Goal: Transaction & Acquisition: Subscribe to service/newsletter

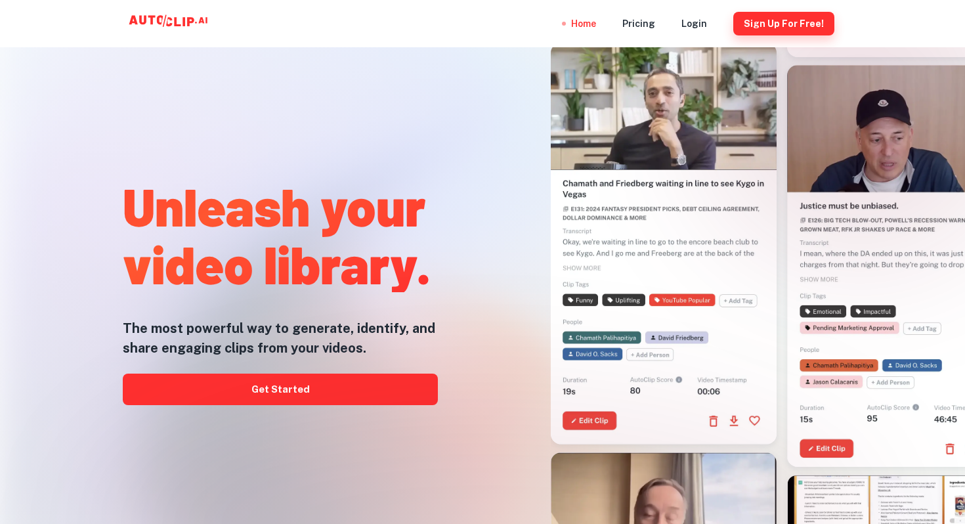
click at [748, 24] on button "Sign Up for free!" at bounding box center [783, 24] width 101 height 24
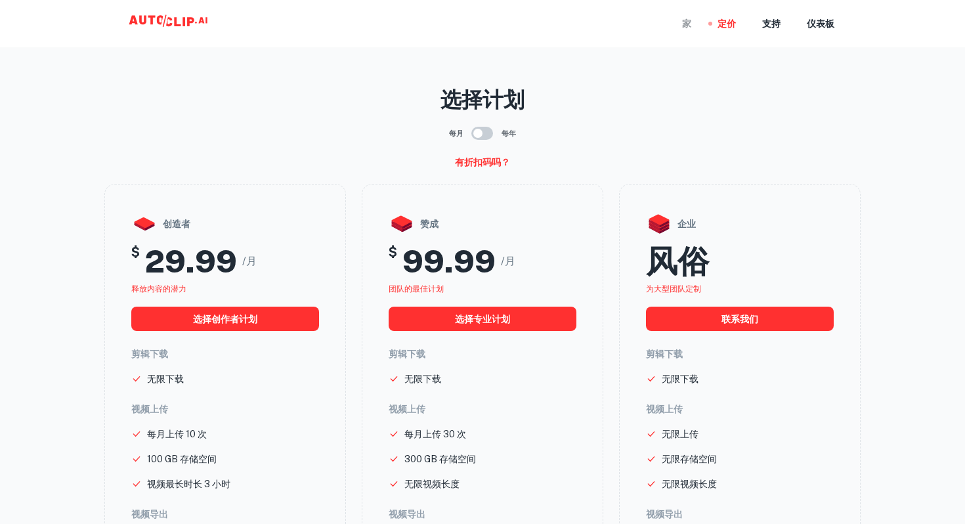
click at [687, 32] on div "家" at bounding box center [686, 23] width 9 height 47
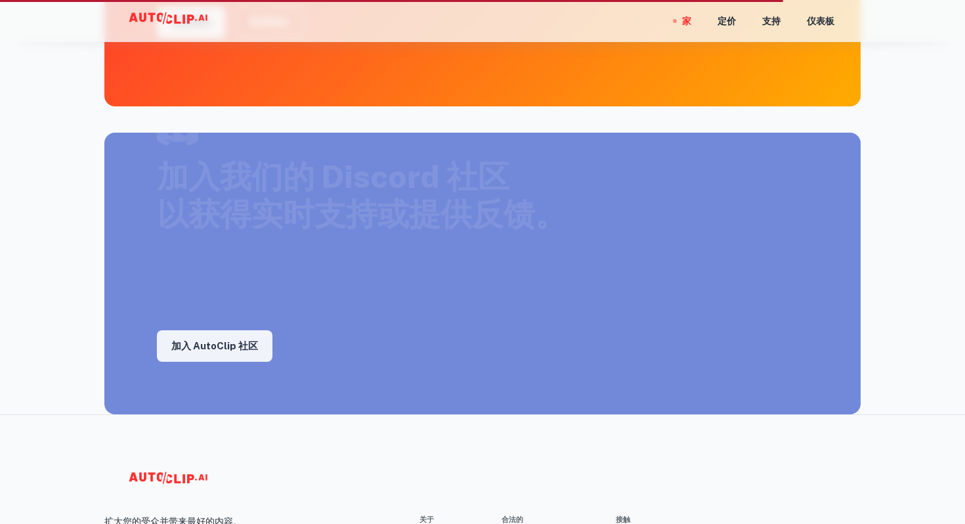
scroll to position [2175, 0]
